Goal: Check status: Check status

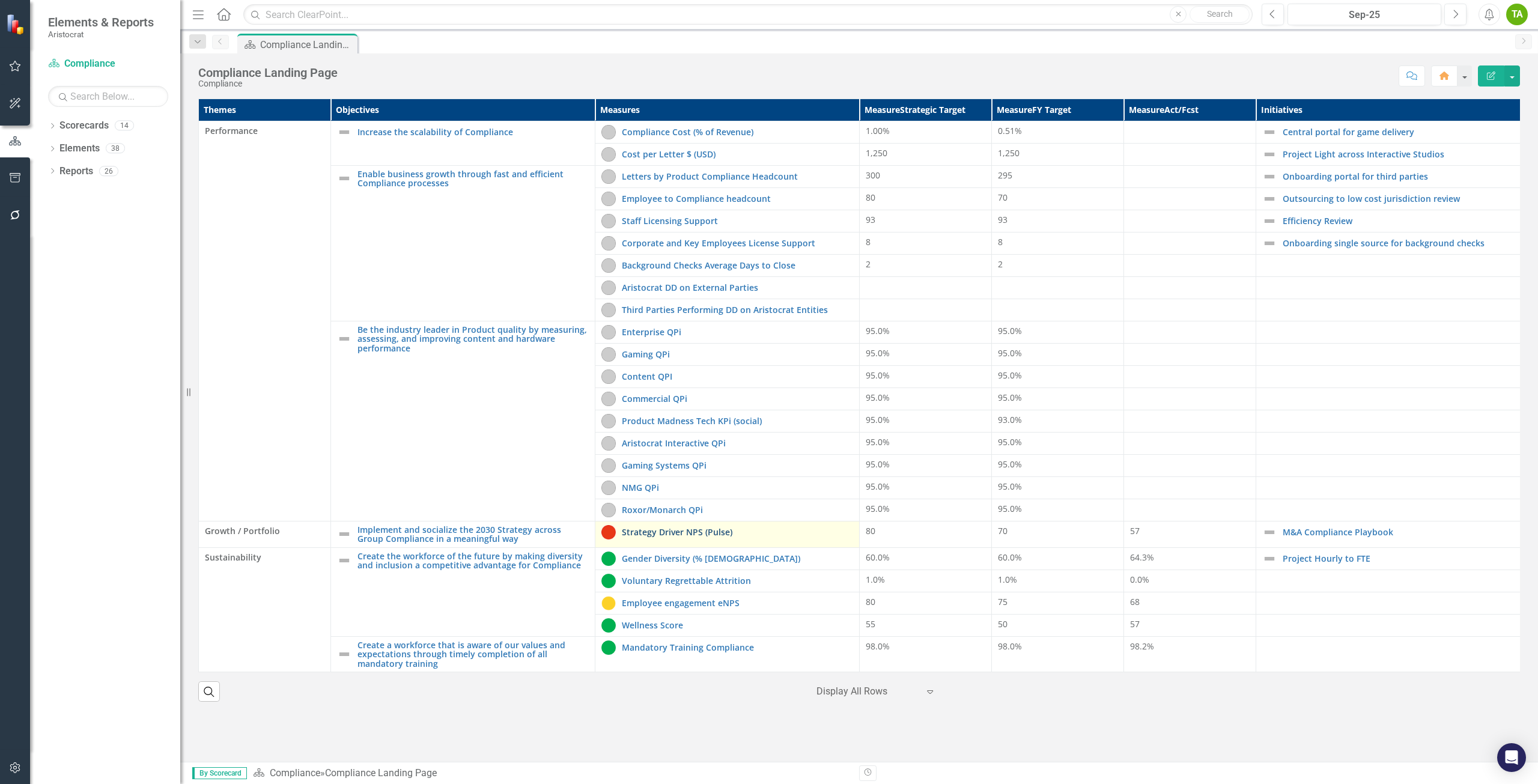
click at [691, 534] on link "Strategy Driver NPS (Pulse)" at bounding box center [738, 532] width 231 height 9
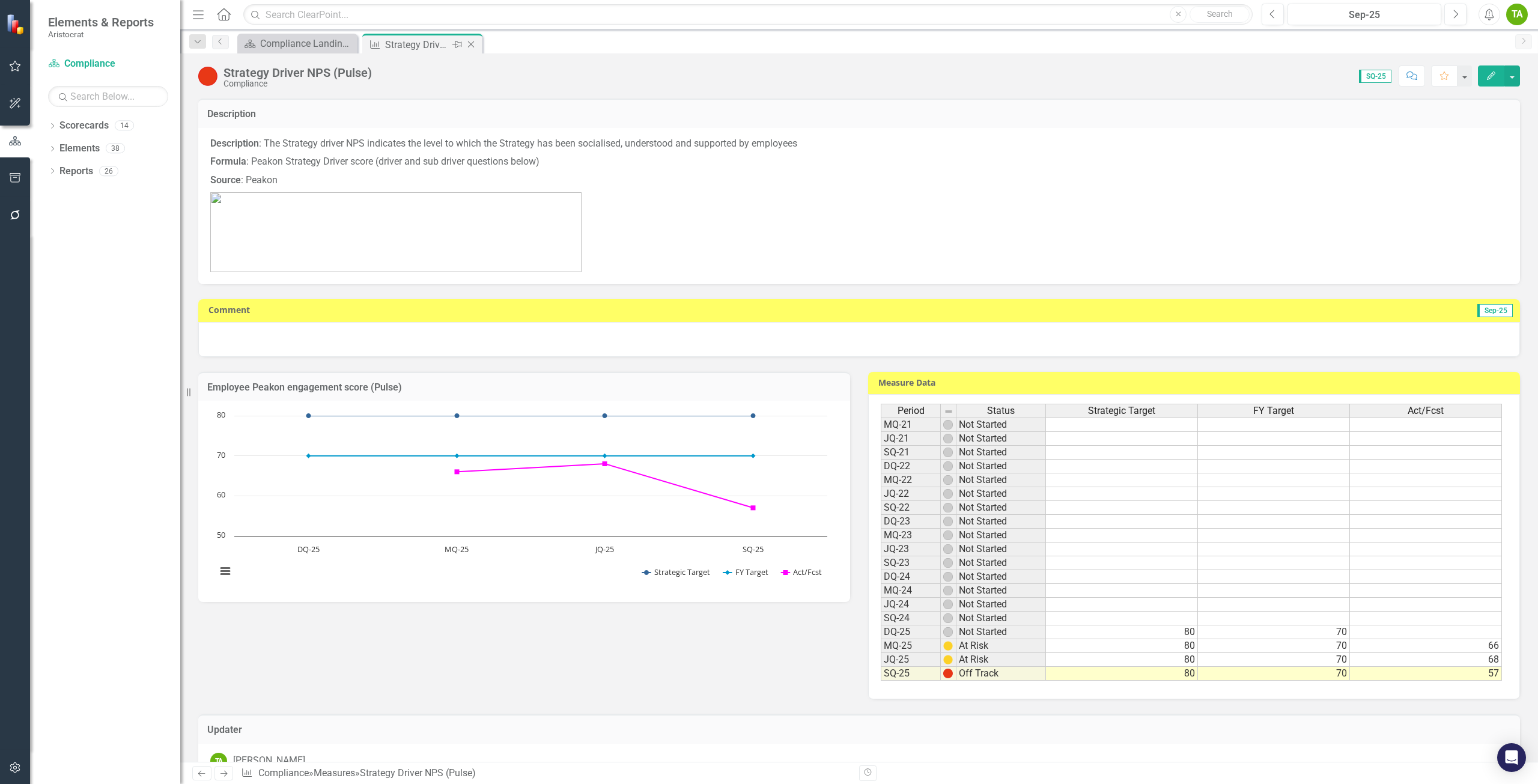
click at [472, 44] on icon "Close" at bounding box center [470, 44] width 12 height 10
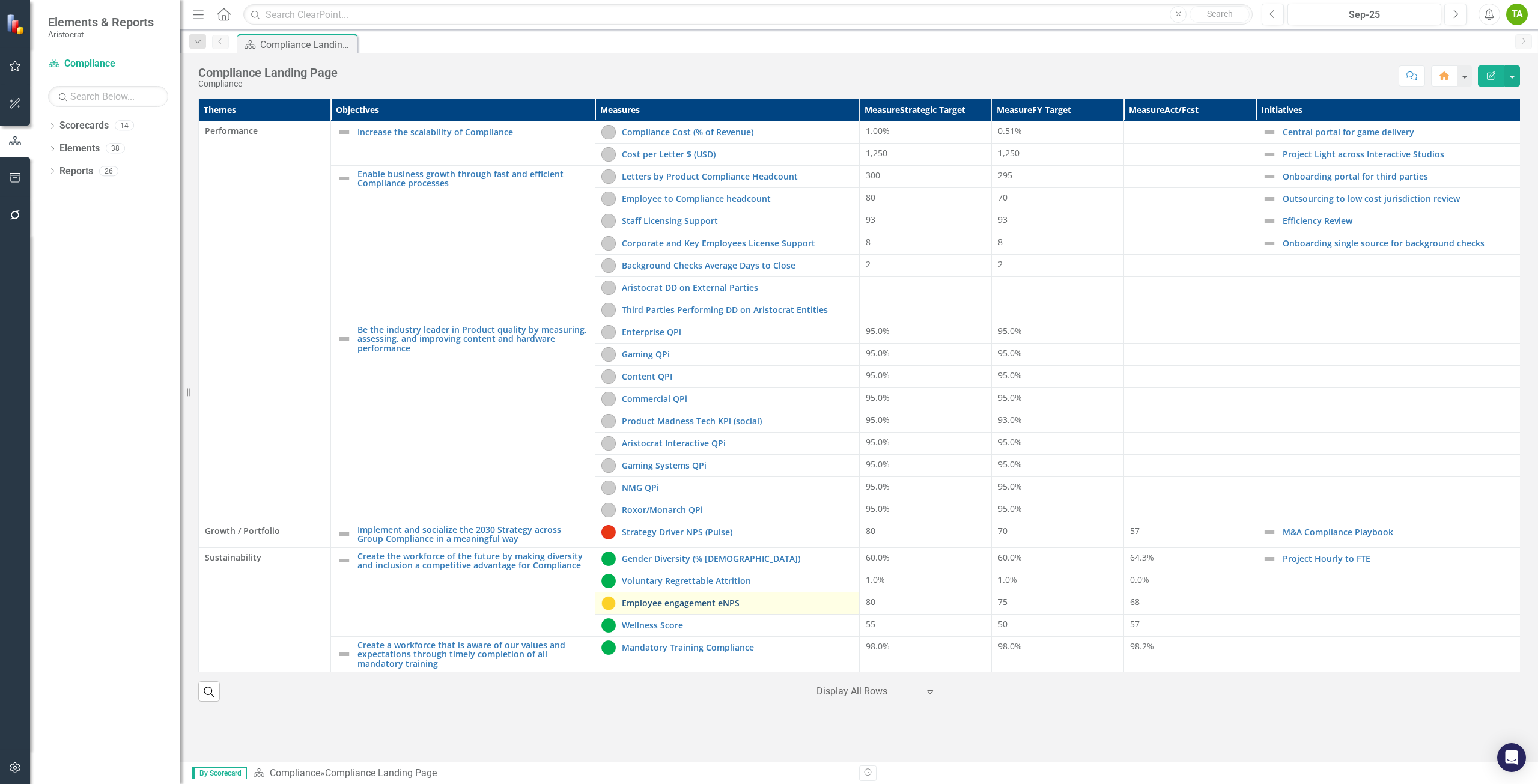
click at [728, 604] on link "Employee engagement eNPS" at bounding box center [738, 603] width 231 height 9
